Goal: Check status: Check status

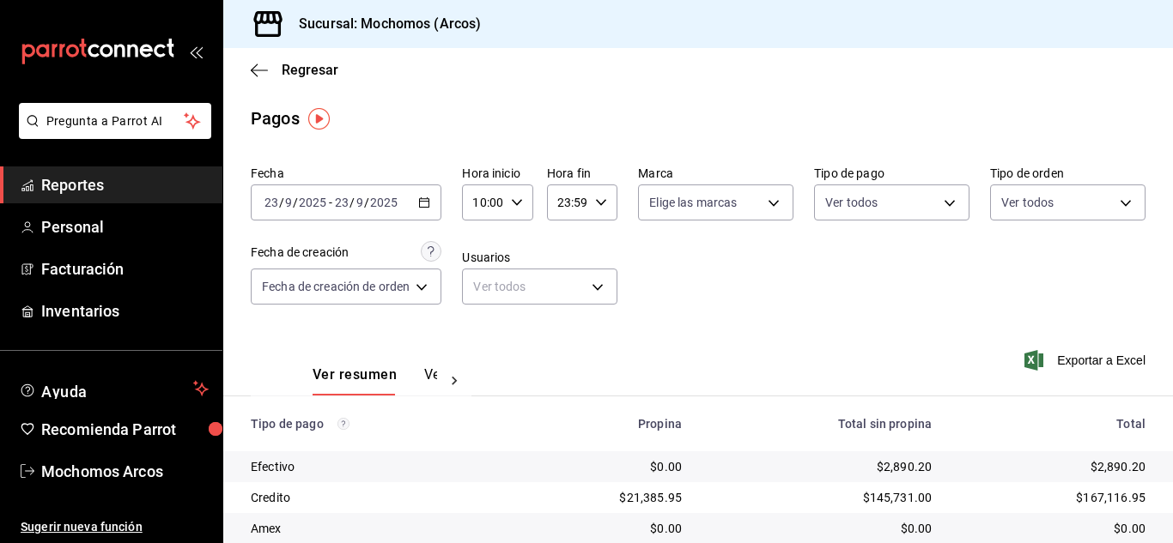
click at [751, 304] on div "Fecha [DATE] [DATE] - [DATE] [DATE] Hora inicio 10:00 Hora inicio Hora fin 23:5…" at bounding box center [698, 242] width 895 height 167
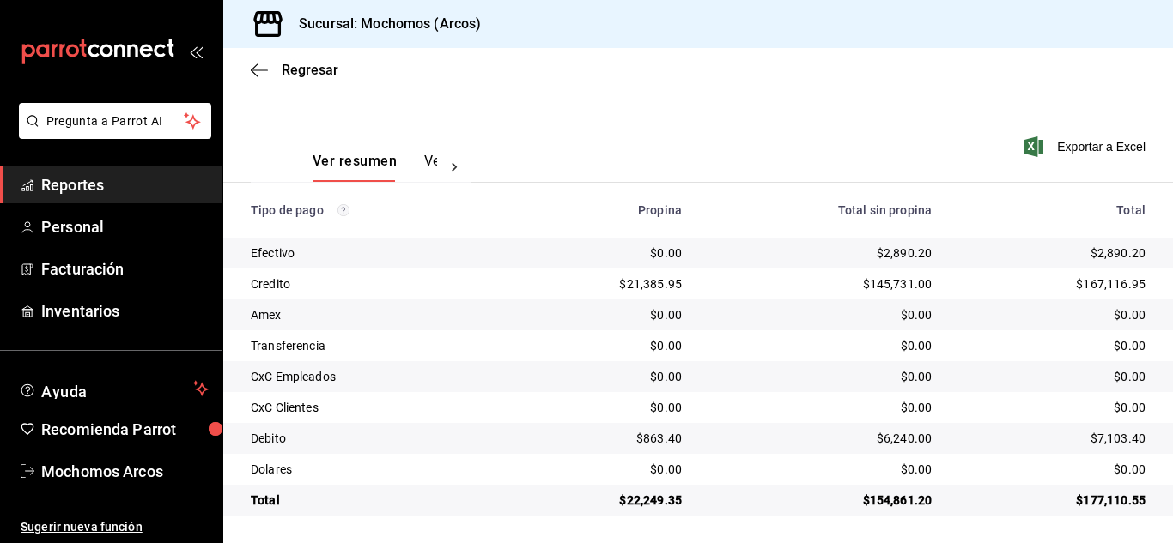
scroll to position [215, 0]
click at [91, 464] on span "Mochomos Arcos" at bounding box center [124, 471] width 167 height 23
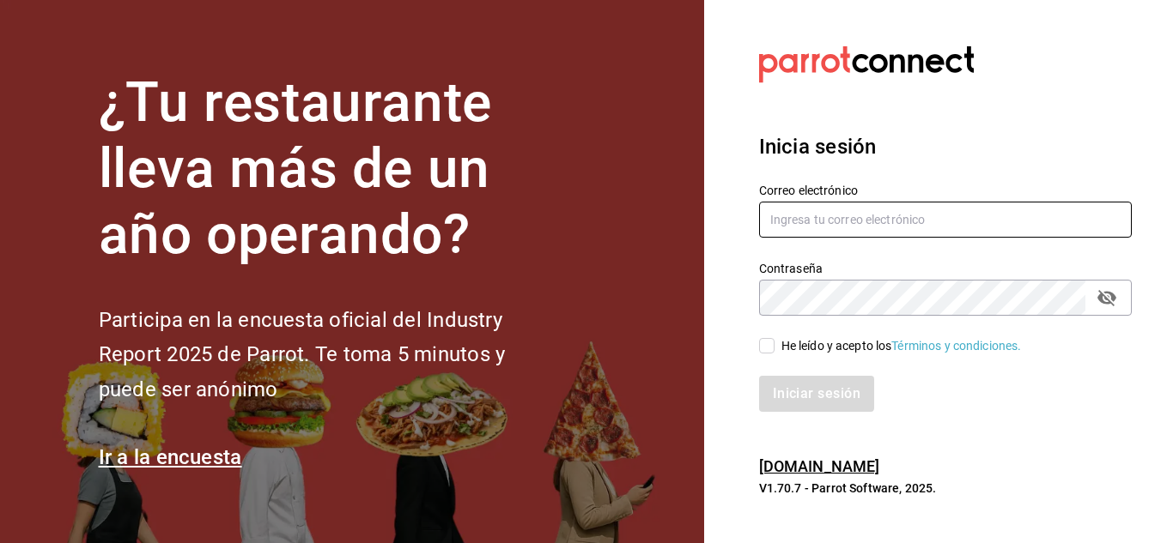
type input "[EMAIL_ADDRESS][DOMAIN_NAME]"
